Goal: Task Accomplishment & Management: Manage account settings

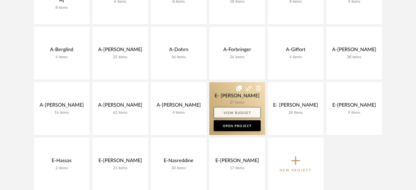
scroll to position [164, 0]
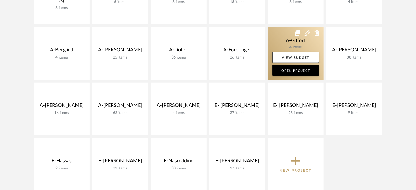
click at [271, 41] on link at bounding box center [296, 53] width 56 height 53
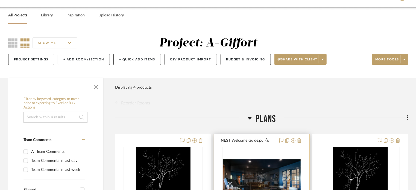
scroll to position [13, 0]
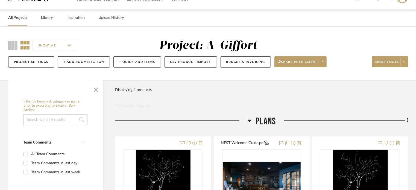
click at [19, 20] on link "All Projects" at bounding box center [17, 17] width 19 height 7
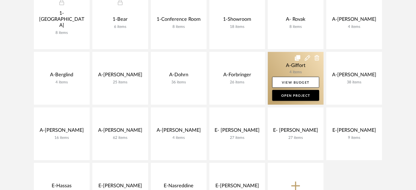
scroll to position [122, 0]
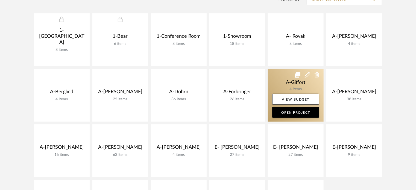
click at [297, 75] on icon at bounding box center [297, 74] width 5 height 5
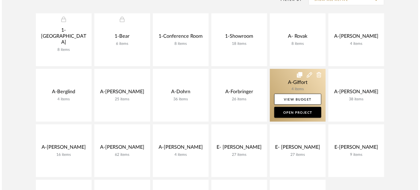
scroll to position [0, 0]
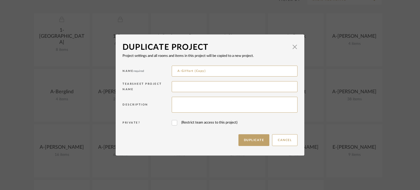
drag, startPoint x: 218, startPoint y: 70, endPoint x: 165, endPoint y: 67, distance: 53.6
click at [165, 67] on div "Name required A-Giffort (Copy)" at bounding box center [209, 72] width 175 height 16
type input "a"
click at [177, 71] on input "A-Template" at bounding box center [235, 71] width 126 height 11
type input "1-Template"
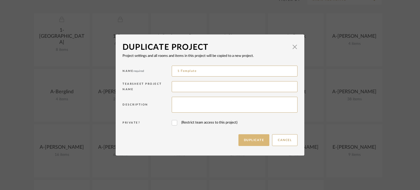
click at [246, 145] on button "Duplicate" at bounding box center [253, 140] width 31 height 12
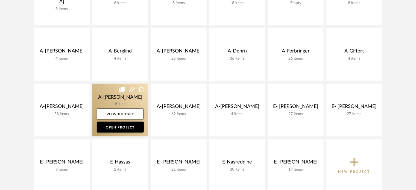
scroll to position [177, 0]
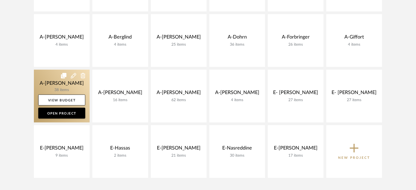
click at [44, 87] on link at bounding box center [62, 96] width 56 height 53
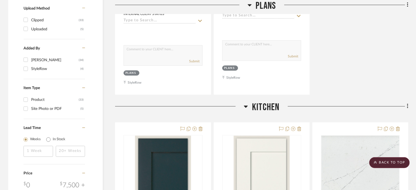
scroll to position [711, 0]
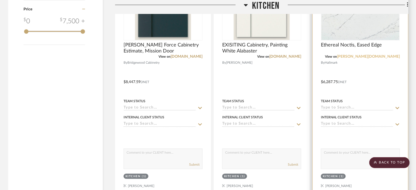
click at [389, 56] on link "[PERSON_NAME][DOMAIN_NAME]" at bounding box center [368, 57] width 63 height 4
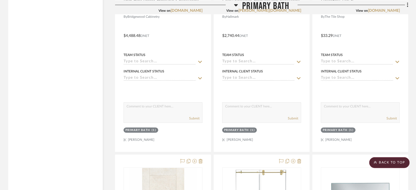
scroll to position [1422, 0]
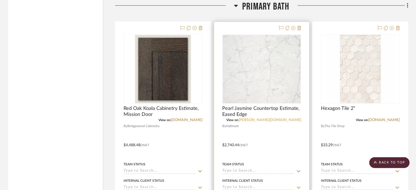
click at [291, 121] on link "[PERSON_NAME][DOMAIN_NAME]" at bounding box center [269, 120] width 63 height 4
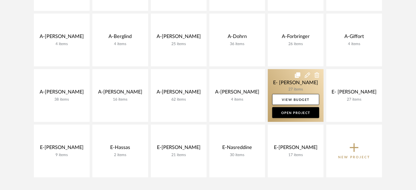
scroll to position [177, 0]
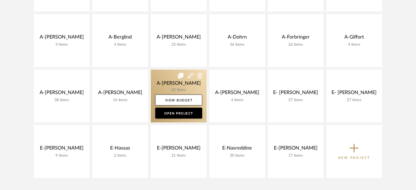
click at [159, 74] on link at bounding box center [179, 96] width 56 height 53
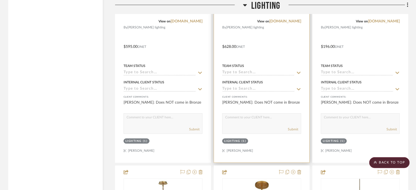
scroll to position [1531, 0]
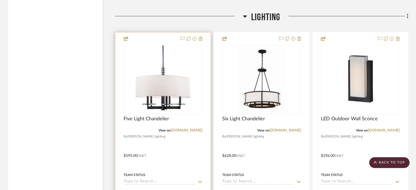
click at [203, 82] on div at bounding box center [162, 152] width 95 height 239
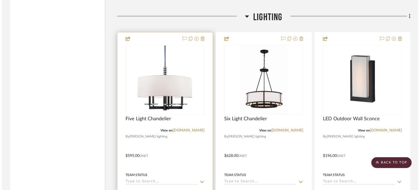
scroll to position [0, 0]
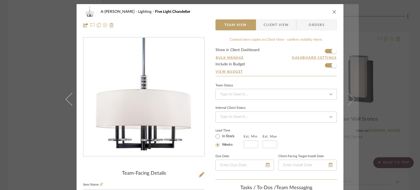
click at [350, 93] on button at bounding box center [350, 99] width 15 height 190
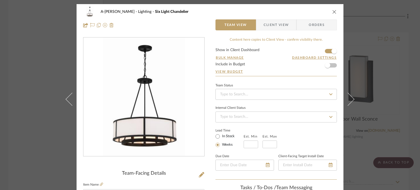
click at [350, 93] on button at bounding box center [350, 99] width 15 height 190
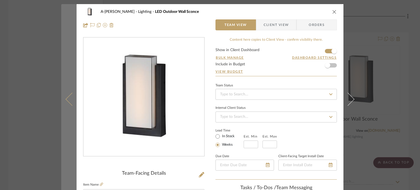
click at [68, 92] on button at bounding box center [68, 99] width 15 height 190
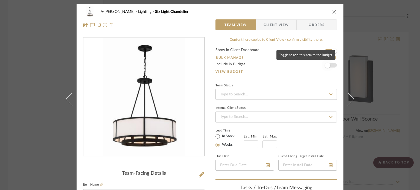
click at [323, 60] on span "button" at bounding box center [328, 65] width 12 height 12
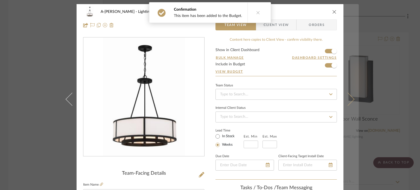
click at [346, 90] on button at bounding box center [350, 99] width 15 height 190
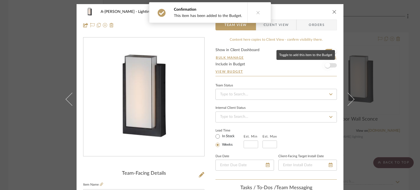
click at [329, 65] on span "button" at bounding box center [328, 65] width 12 height 12
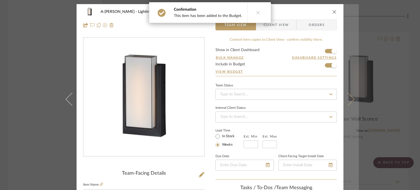
click at [348, 93] on button at bounding box center [350, 99] width 15 height 190
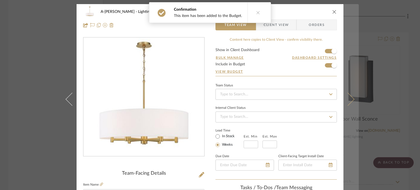
click at [353, 102] on button at bounding box center [350, 99] width 15 height 190
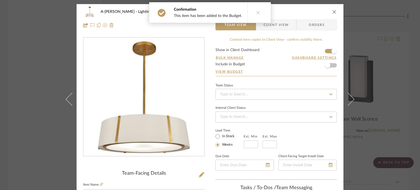
click at [332, 66] on form "Show in Client Dashboard Bulk Manage Dashboard Settings Include in Budget View …" at bounding box center [275, 62] width 121 height 28
click at [326, 63] on span "button" at bounding box center [327, 65] width 5 height 5
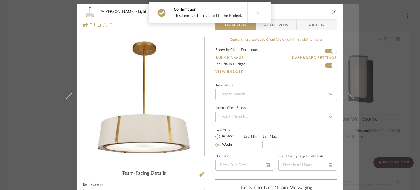
click at [347, 86] on button at bounding box center [350, 99] width 15 height 190
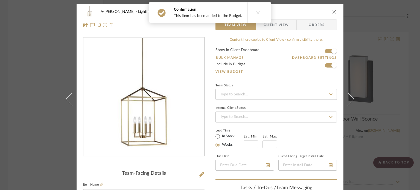
click at [347, 86] on button at bounding box center [350, 99] width 15 height 190
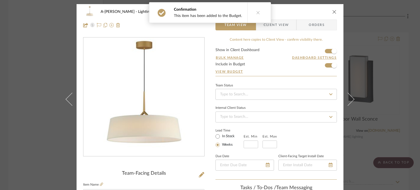
click at [347, 86] on button at bounding box center [350, 99] width 15 height 190
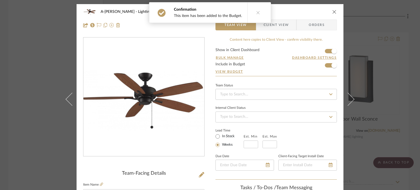
click at [347, 86] on button at bounding box center [350, 99] width 15 height 190
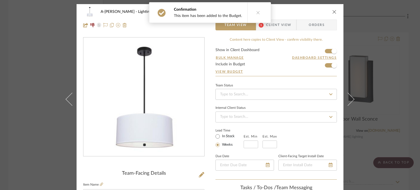
click at [408, 99] on div "A-[PERSON_NAME] Lighting Drum Light Pendant Team View 1 Client View Orders Team…" at bounding box center [210, 95] width 420 height 190
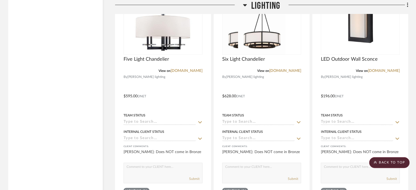
click at [260, 4] on span "Lighting" at bounding box center [265, 6] width 29 height 12
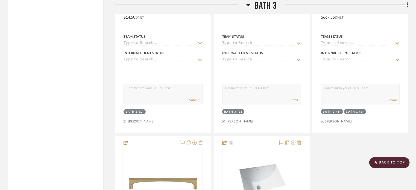
click at [262, 11] on span "Bath 3" at bounding box center [266, 6] width 22 height 12
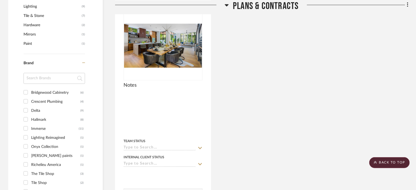
scroll to position [329, 0]
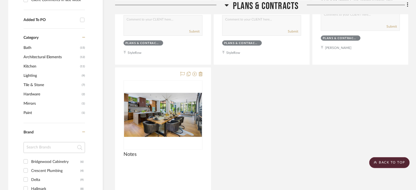
click at [253, 6] on span "Plans & Contracts" at bounding box center [266, 6] width 66 height 12
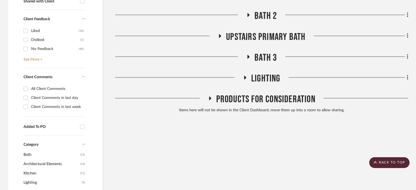
scroll to position [219, 0]
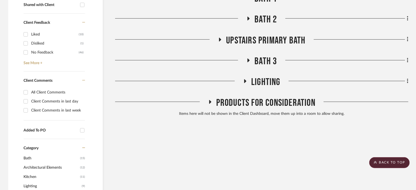
click at [217, 104] on span "Products For Consideration" at bounding box center [265, 103] width 99 height 12
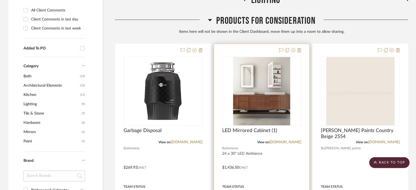
scroll to position [301, 0]
click at [295, 50] on icon at bounding box center [293, 50] width 4 height 4
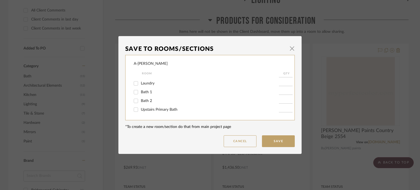
scroll to position [27, 0]
click at [133, 89] on input "Bath 1" at bounding box center [136, 88] width 9 height 9
checkbox input "true"
type input "1"
click at [135, 97] on input "Bath 2" at bounding box center [136, 97] width 9 height 9
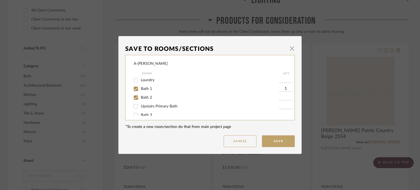
checkbox input "true"
type input "1"
click at [133, 107] on input "Upstairs Primary Bath" at bounding box center [136, 106] width 9 height 9
checkbox input "true"
type input "1"
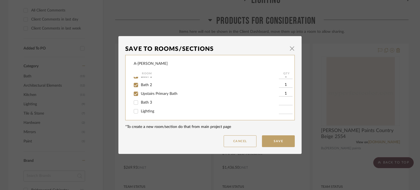
scroll to position [41, 0]
click at [135, 103] on input "Bath 3" at bounding box center [136, 101] width 9 height 9
checkbox input "true"
type input "1"
click at [284, 142] on button "Save" at bounding box center [278, 141] width 33 height 12
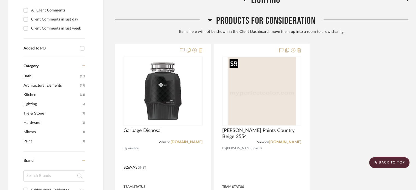
scroll to position [164, 0]
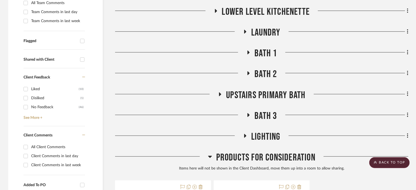
click at [261, 51] on span "Bath 1" at bounding box center [266, 54] width 22 height 12
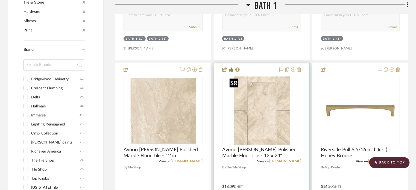
scroll to position [410, 0]
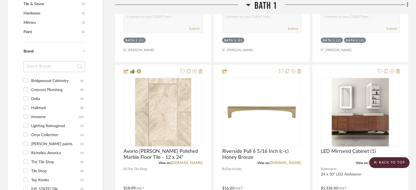
click at [359, 139] on div "Caramel on Red Oak Cabinetry Estimate, Mission Door View on [DOMAIN_NAME] By Ha…" at bounding box center [261, 184] width 293 height 725
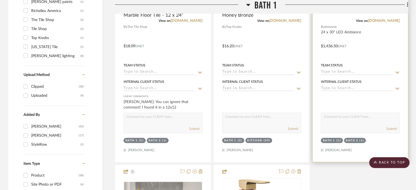
scroll to position [574, 0]
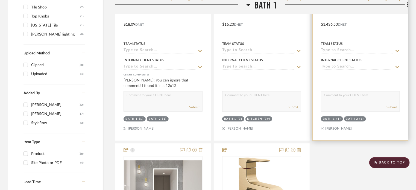
click at [347, 98] on textarea at bounding box center [360, 96] width 78 height 10
type textarea "m"
type textarea "Medicine Cabinet"
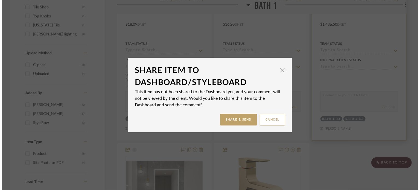
scroll to position [0, 0]
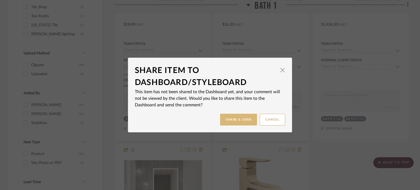
click at [237, 118] on button "Share & Send" at bounding box center [238, 120] width 37 height 12
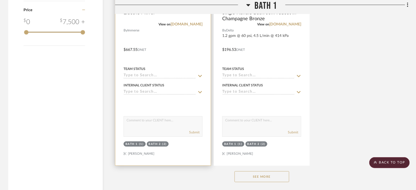
scroll to position [793, 0]
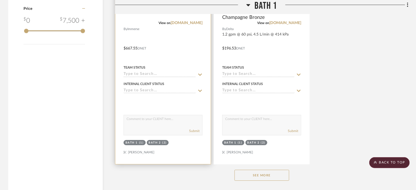
click at [168, 123] on textarea at bounding box center [163, 120] width 78 height 10
type textarea "Regular Vanity Mirror"
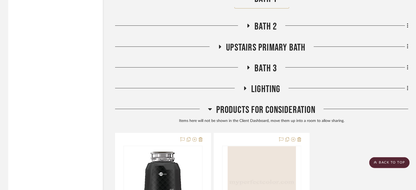
scroll to position [984, 0]
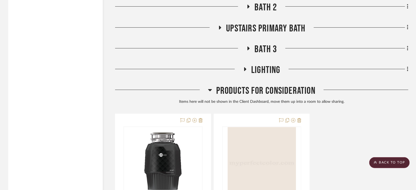
click at [269, 7] on span "Bath 2" at bounding box center [266, 8] width 22 height 12
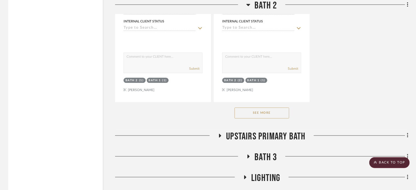
scroll to position [1750, 0]
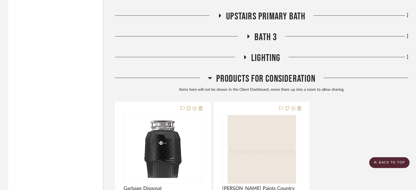
click at [262, 17] on span "Upstairs Primary Bath" at bounding box center [265, 17] width 79 height 12
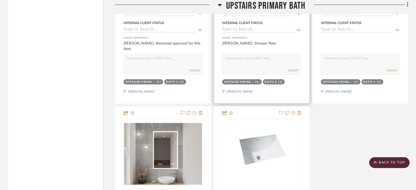
scroll to position [2351, 0]
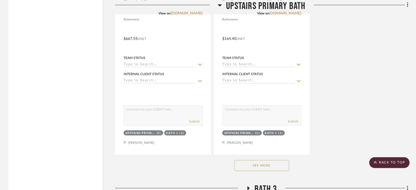
click at [265, 167] on button "See More" at bounding box center [262, 165] width 55 height 11
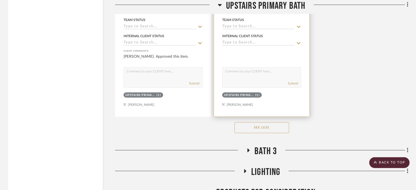
scroll to position [3254, 0]
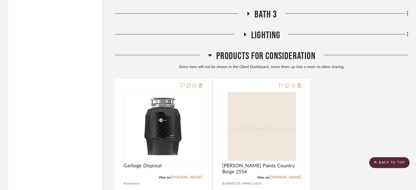
click at [263, 13] on span "Bath 3" at bounding box center [266, 15] width 22 height 12
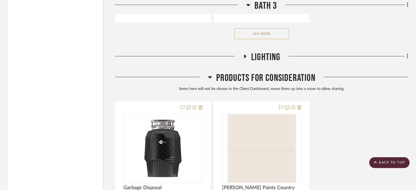
scroll to position [3945, 0]
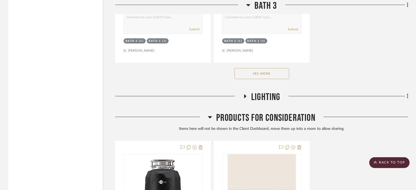
click at [265, 94] on span "Lighting" at bounding box center [265, 97] width 29 height 12
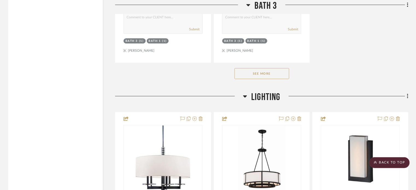
click at [265, 94] on span "Lighting" at bounding box center [265, 97] width 29 height 12
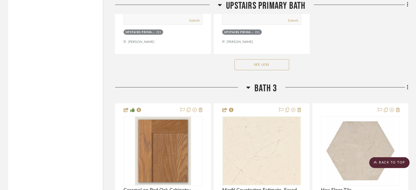
click at [264, 94] on span "Bath 3" at bounding box center [266, 89] width 22 height 12
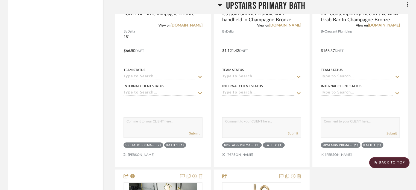
click at [281, 10] on span "Upstairs Primary Bath" at bounding box center [265, 6] width 79 height 12
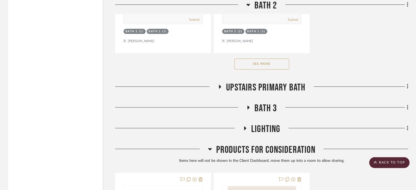
scroll to position [1653, 0]
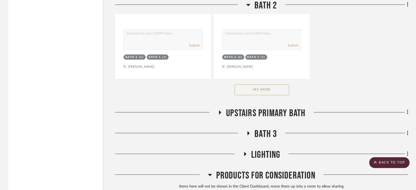
click at [222, 177] on span "Products For Consideration" at bounding box center [265, 176] width 99 height 12
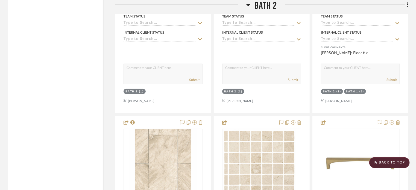
click at [268, 8] on span "Bath 2" at bounding box center [266, 6] width 22 height 12
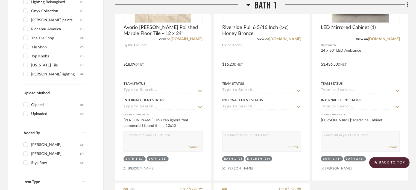
click at [261, 11] on span "Bath 1" at bounding box center [266, 6] width 22 height 12
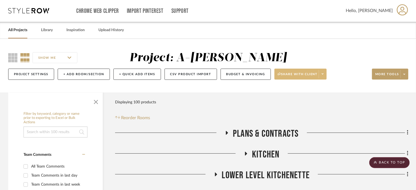
scroll to position [0, 0]
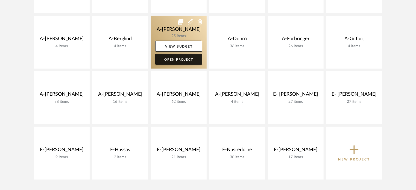
scroll to position [177, 0]
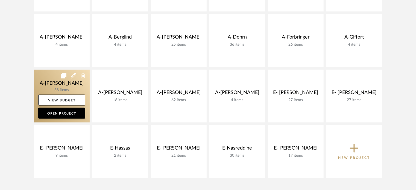
click at [43, 90] on link at bounding box center [62, 96] width 56 height 53
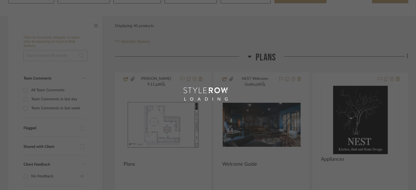
scroll to position [164, 0]
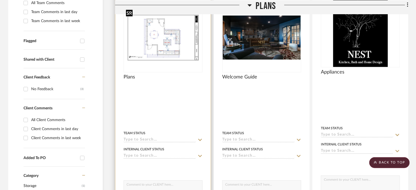
click at [0, 0] on img at bounding box center [0, 0] width 0 height 0
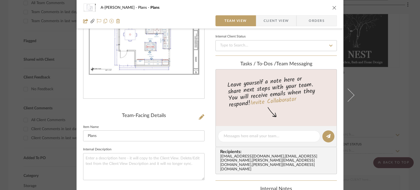
scroll to position [109, 0]
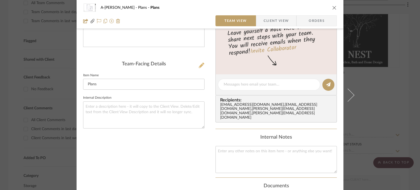
click at [199, 63] on icon at bounding box center [201, 65] width 5 height 5
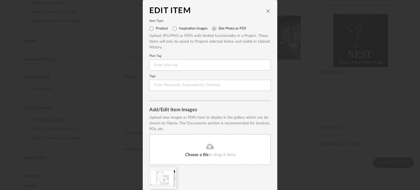
click at [210, 144] on icon at bounding box center [210, 146] width 8 height 7
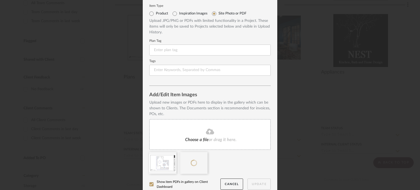
scroll to position [21, 0]
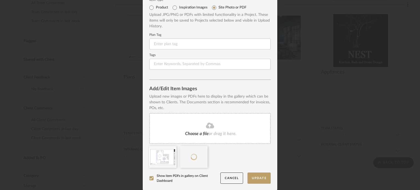
click at [0, 0] on icon at bounding box center [0, 0] width 0 height 0
click at [262, 174] on button "Update" at bounding box center [258, 178] width 23 height 11
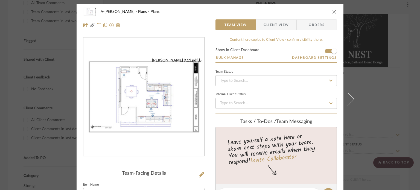
click at [367, 75] on div "A-[PERSON_NAME] Plans Plans Team View Client View Orders [PERSON_NAME] 9.11.pdf…" at bounding box center [210, 95] width 420 height 190
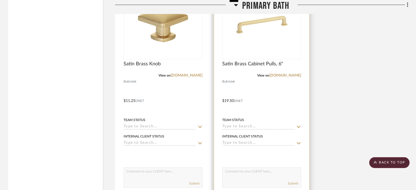
scroll to position [2037, 0]
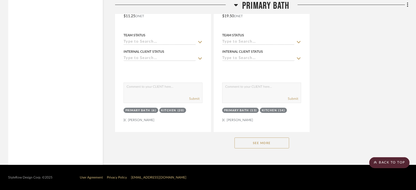
click at [264, 137] on div "See More" at bounding box center [261, 143] width 293 height 22
click at [264, 139] on button "See More" at bounding box center [262, 143] width 55 height 11
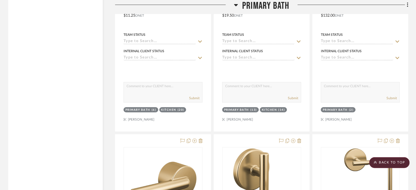
click at [244, 7] on span "Primary Bath" at bounding box center [265, 6] width 47 height 12
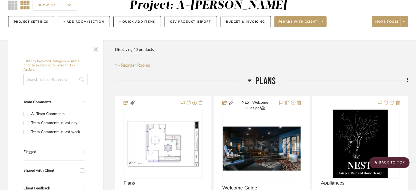
scroll to position [0, 0]
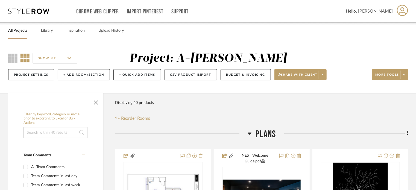
click at [17, 30] on link "All Projects" at bounding box center [17, 30] width 19 height 7
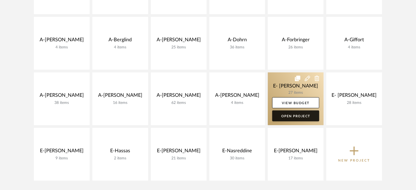
scroll to position [191, 0]
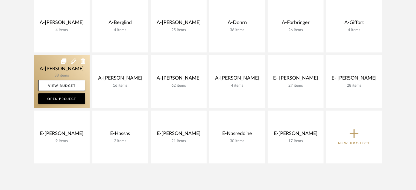
click at [52, 71] on link at bounding box center [62, 81] width 56 height 53
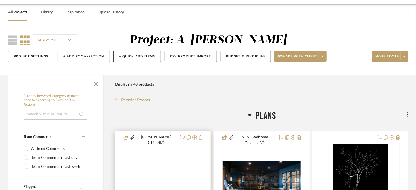
scroll to position [137, 0]
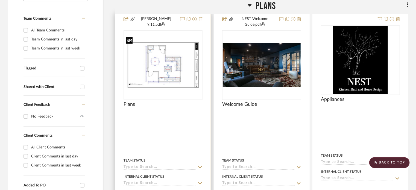
click at [0, 0] on img at bounding box center [0, 0] width 0 height 0
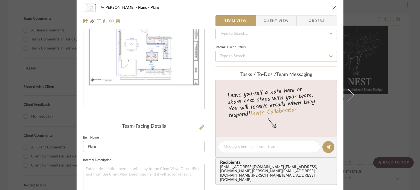
scroll to position [55, 0]
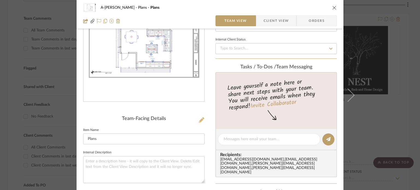
click at [201, 122] on icon at bounding box center [201, 119] width 5 height 5
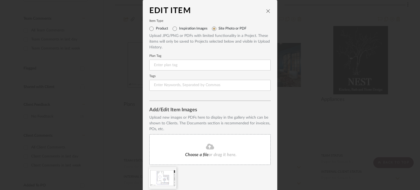
click at [214, 147] on fa-icon at bounding box center [210, 146] width 50 height 7
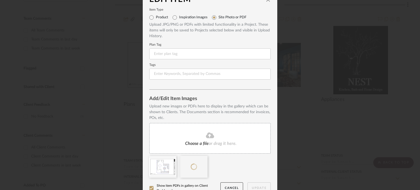
scroll to position [21, 0]
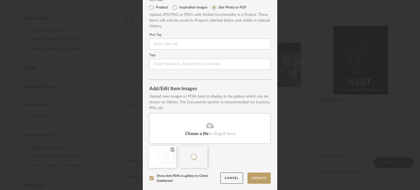
click at [173, 152] on div at bounding box center [162, 157] width 27 height 22
click at [171, 150] on icon at bounding box center [172, 149] width 4 height 4
click at [248, 176] on button "Update" at bounding box center [258, 178] width 23 height 11
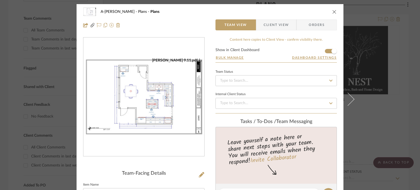
click at [386, 62] on div "A-[PERSON_NAME] Plans Plans Team View Client View Orders [PERSON_NAME] 9.11.pdf…" at bounding box center [210, 95] width 420 height 190
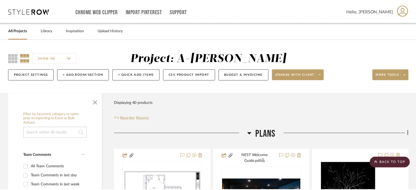
scroll to position [137, 0]
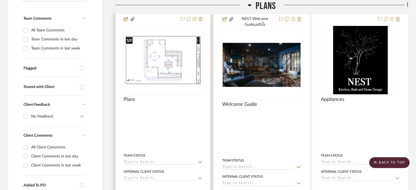
click at [133, 58] on img "0" at bounding box center [163, 60] width 78 height 50
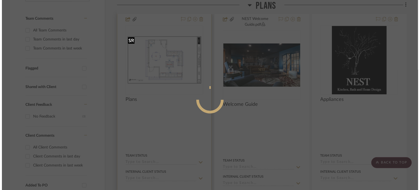
scroll to position [0, 0]
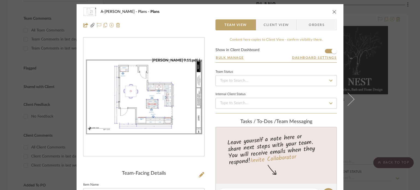
click at [194, 117] on img "0" at bounding box center [143, 97] width 121 height 78
click at [0, 57] on div "A-[PERSON_NAME] Plans Plans Team View Client View Orders [PERSON_NAME] 9.11.pdf…" at bounding box center [210, 95] width 420 height 190
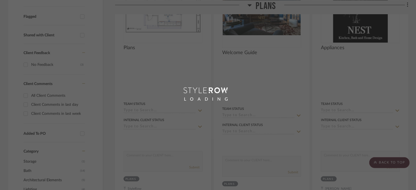
scroll to position [191, 0]
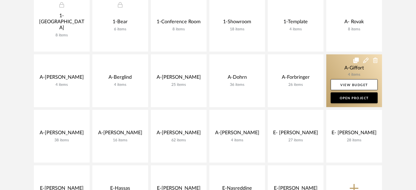
click at [341, 69] on link at bounding box center [354, 80] width 56 height 53
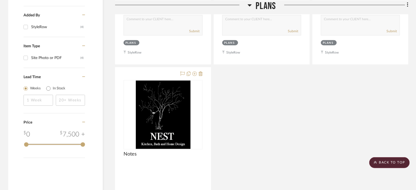
scroll to position [328, 0]
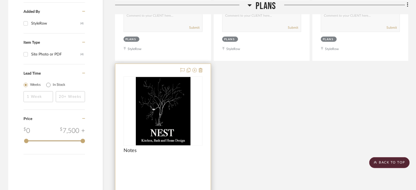
click at [167, 167] on div at bounding box center [162, 183] width 95 height 239
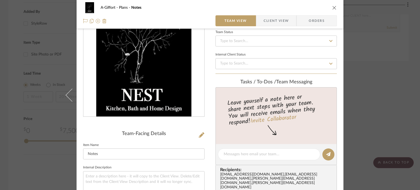
scroll to position [27, 0]
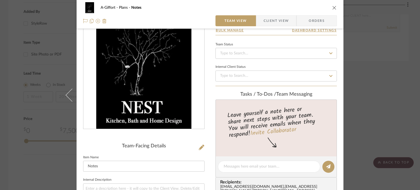
click at [374, 92] on div "A-Giffort Plans Notes Team View Client View Orders Team-Facing Details Item Nam…" at bounding box center [210, 95] width 420 height 190
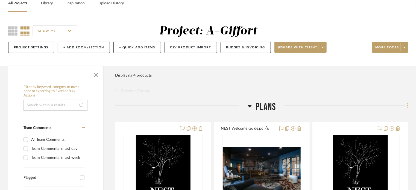
click at [407, 106] on icon at bounding box center [408, 106] width 2 height 6
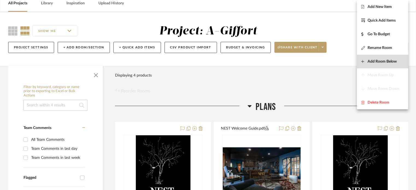
click at [383, 62] on span "Add Room Below" at bounding box center [382, 61] width 29 height 5
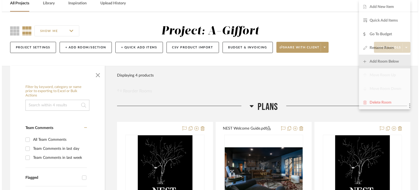
scroll to position [0, 0]
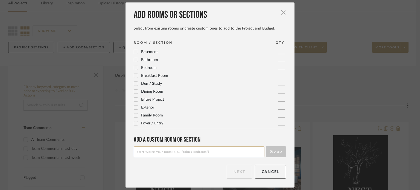
click at [160, 152] on input at bounding box center [199, 151] width 131 height 11
type input "Primary Bath"
click at [266, 146] on button "Add" at bounding box center [276, 151] width 20 height 11
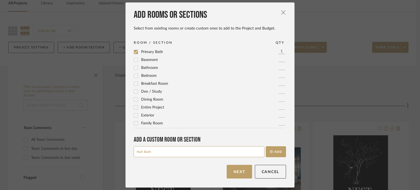
type input "Hall Bath"
click at [266, 146] on button "Add" at bounding box center [276, 151] width 20 height 11
type input "Laundry"
click at [266, 146] on button "Add" at bounding box center [276, 151] width 20 height 11
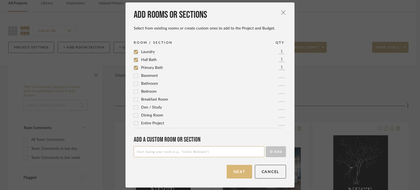
click at [233, 167] on button "Next" at bounding box center [239, 172] width 25 height 14
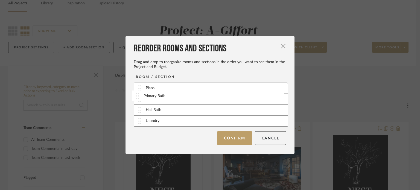
drag, startPoint x: 137, startPoint y: 123, endPoint x: 137, endPoint y: 100, distance: 23.5
click at [225, 135] on button "Confirm" at bounding box center [234, 138] width 35 height 14
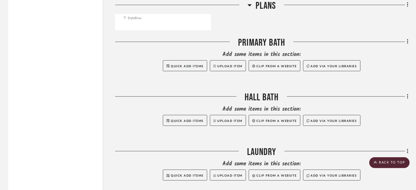
scroll to position [629, 0]
